Goal: Task Accomplishment & Management: Use online tool/utility

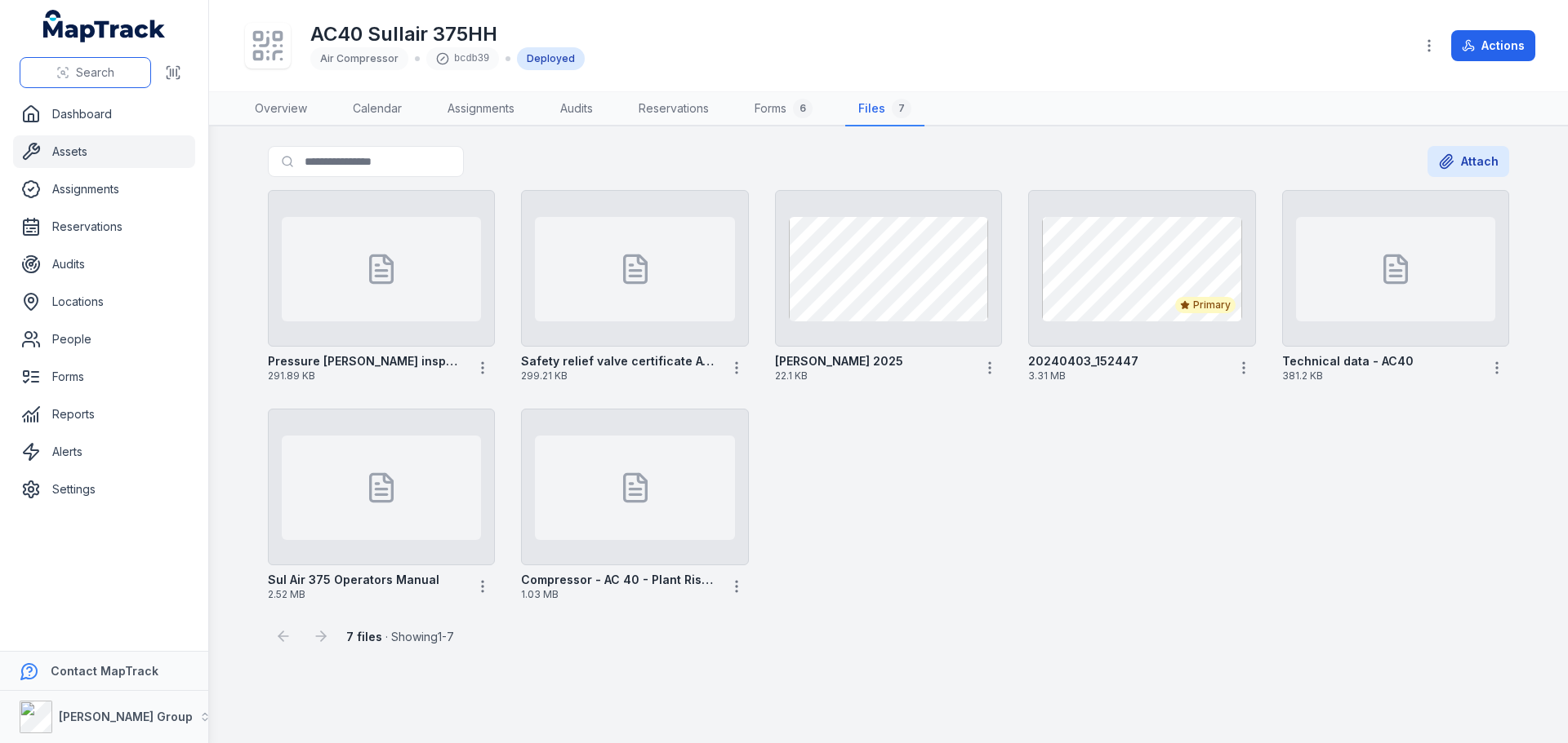
click at [100, 67] on span "Search" at bounding box center [95, 72] width 38 height 17
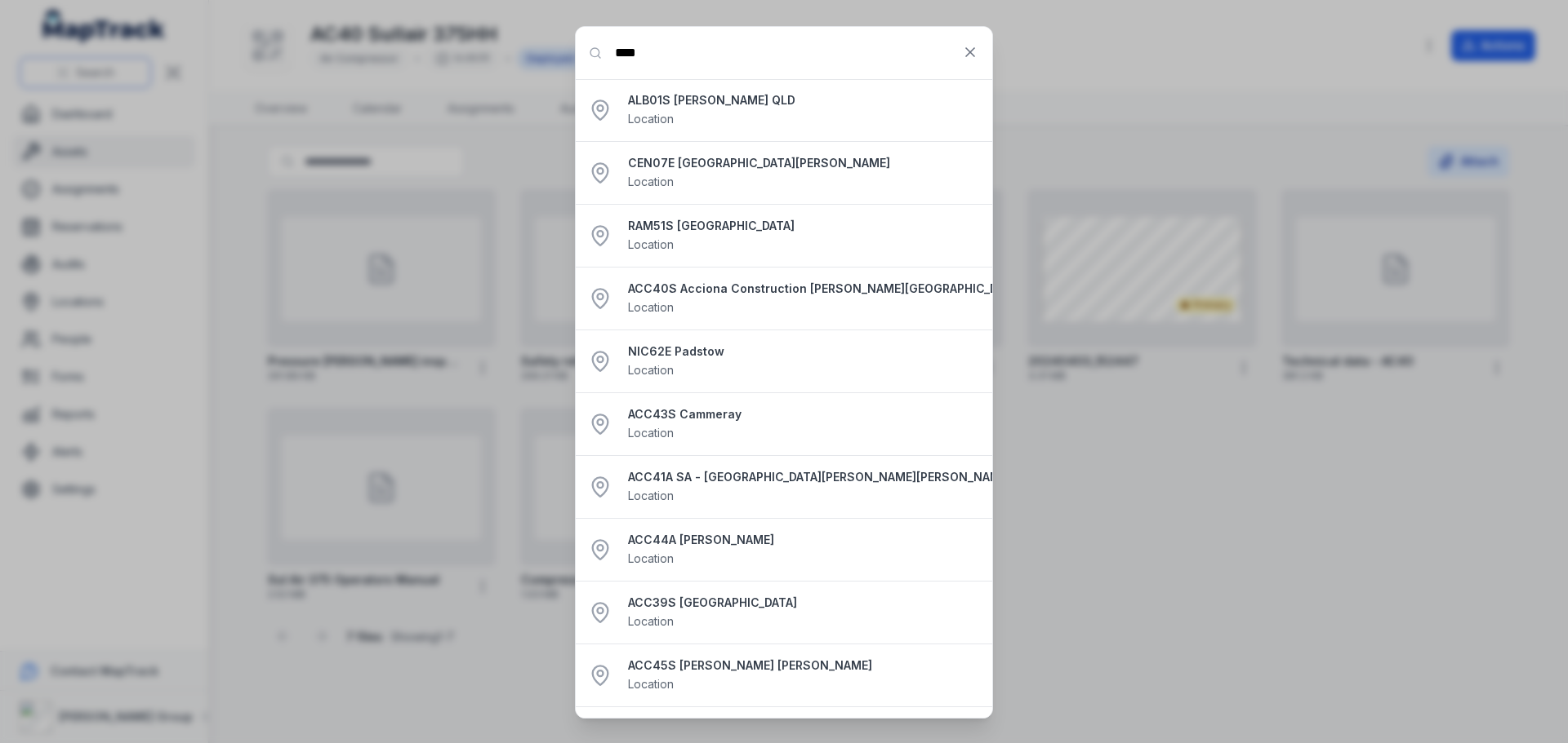
type input "****"
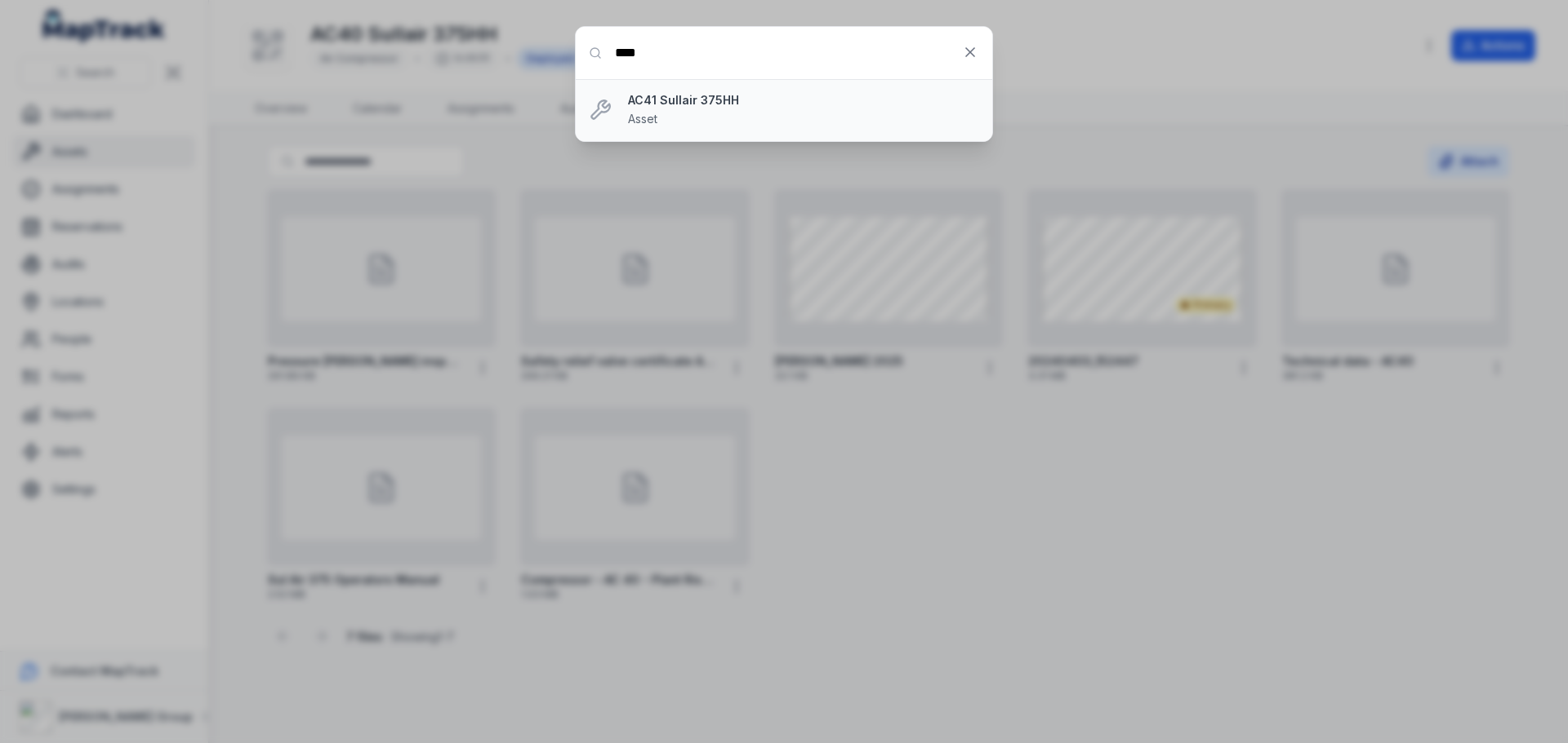
click at [652, 106] on strong "AC41 Sullair 375HH" at bounding box center [803, 100] width 351 height 17
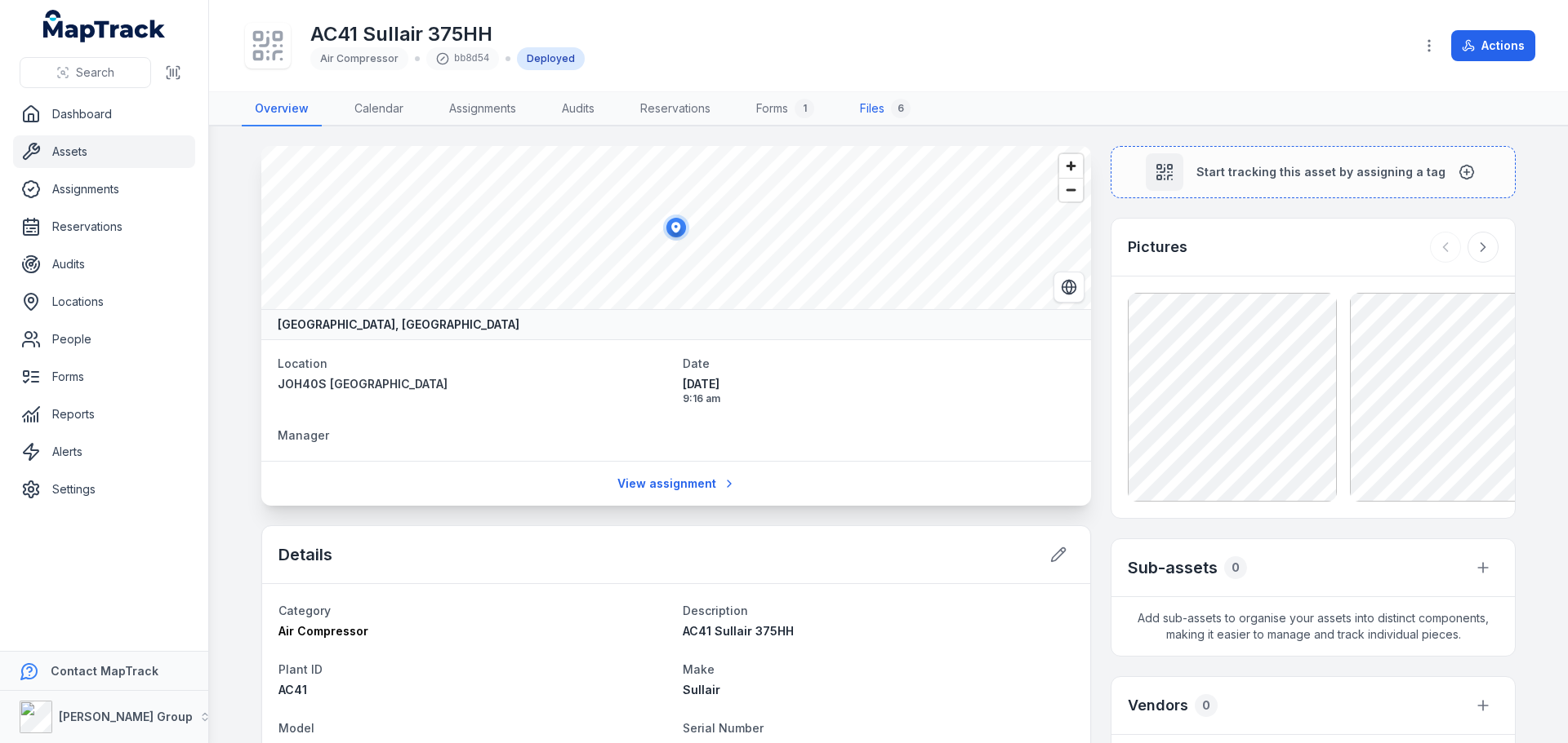
click at [886, 111] on link "Files 6" at bounding box center [884, 109] width 76 height 34
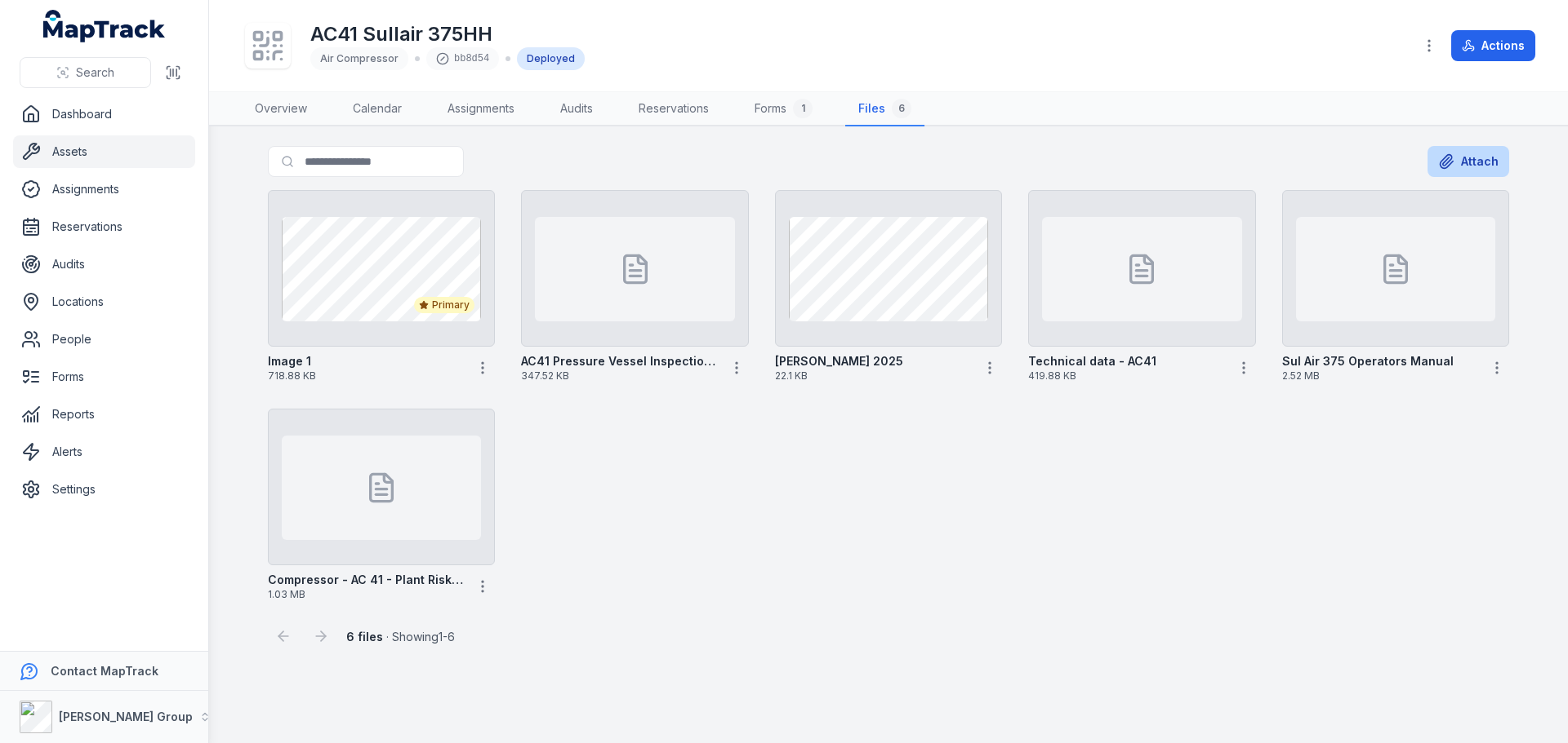
click at [1484, 158] on button "Attach" at bounding box center [1467, 162] width 81 height 31
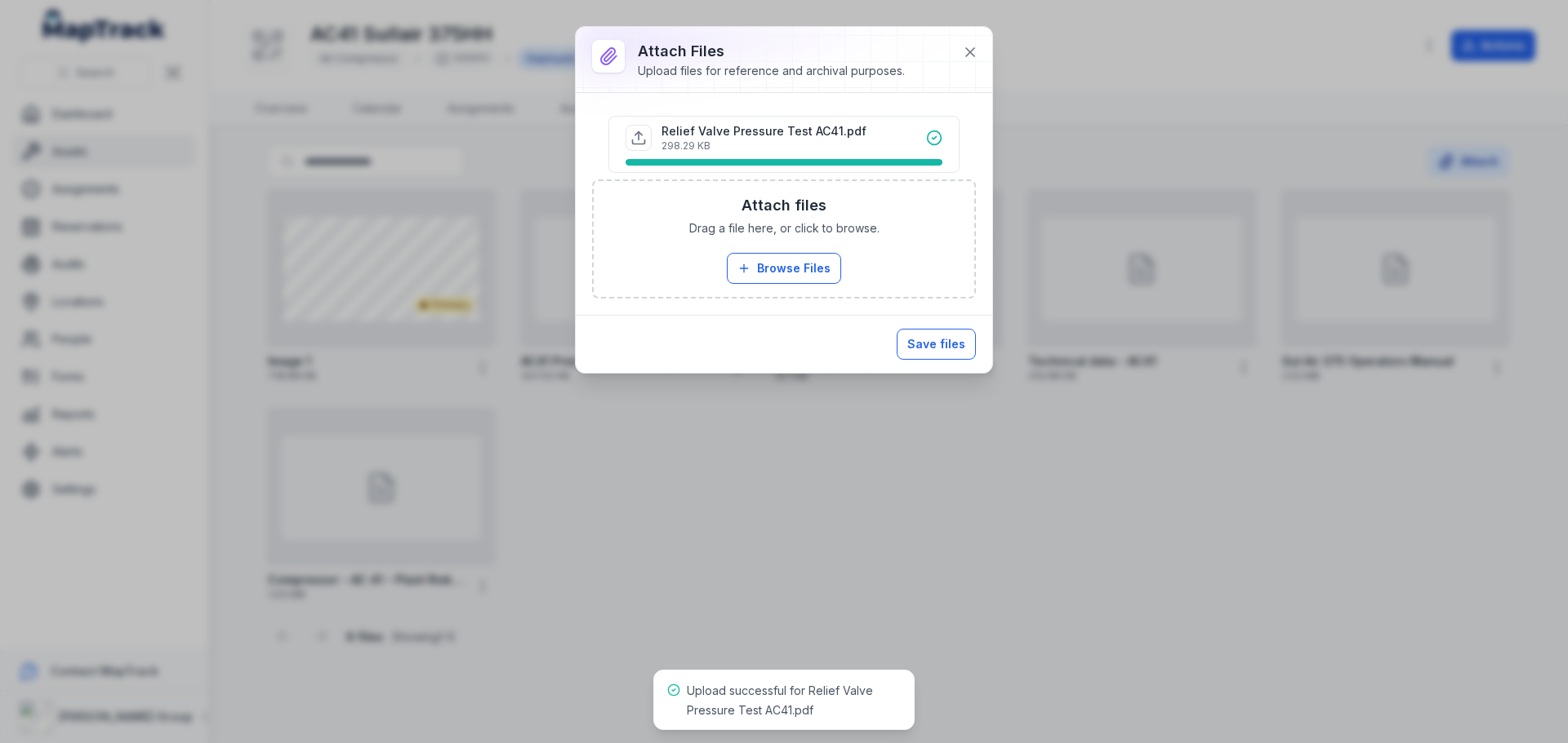
click at [924, 338] on button "Save files" at bounding box center [935, 345] width 79 height 31
